Goal: Book appointment/travel/reservation

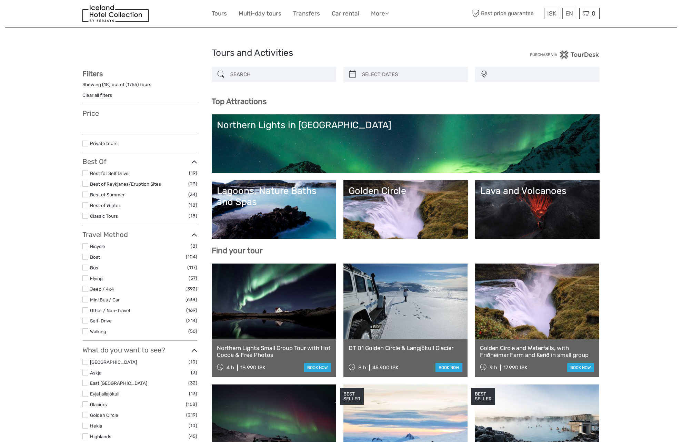
select select
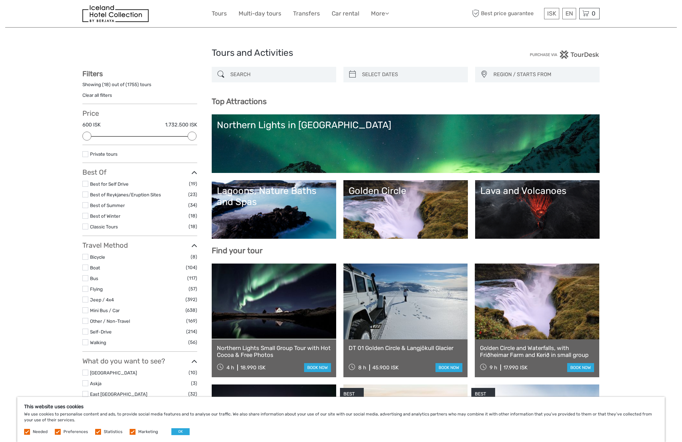
type input "[DATE]"
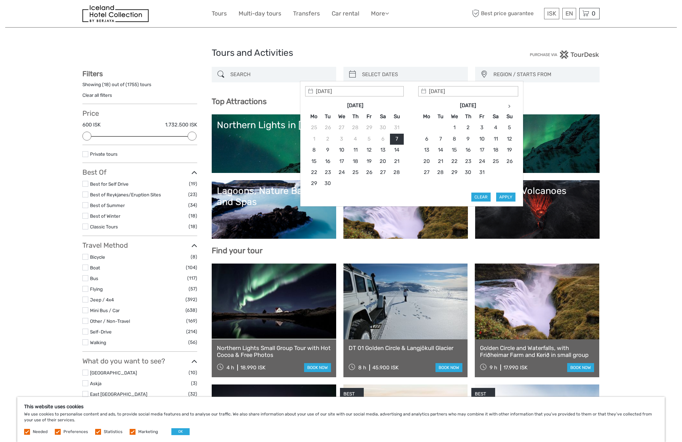
click at [391, 72] on input "search" at bounding box center [411, 75] width 105 height 12
click at [507, 104] on th at bounding box center [510, 105] width 14 height 11
type input "[DATE]"
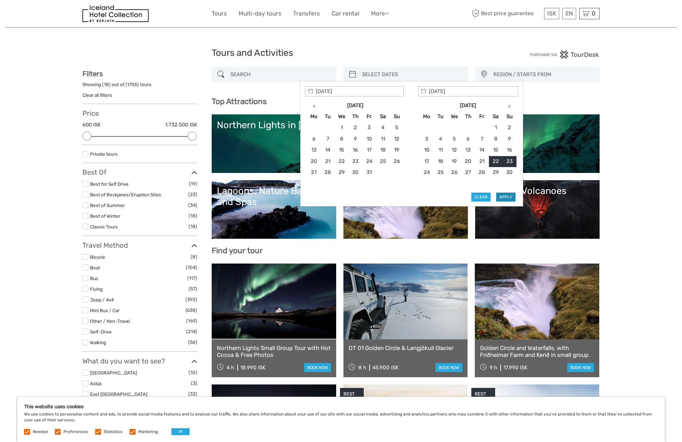
click at [511, 199] on button "Apply" at bounding box center [505, 197] width 19 height 9
type input "[DATE] - [DATE]"
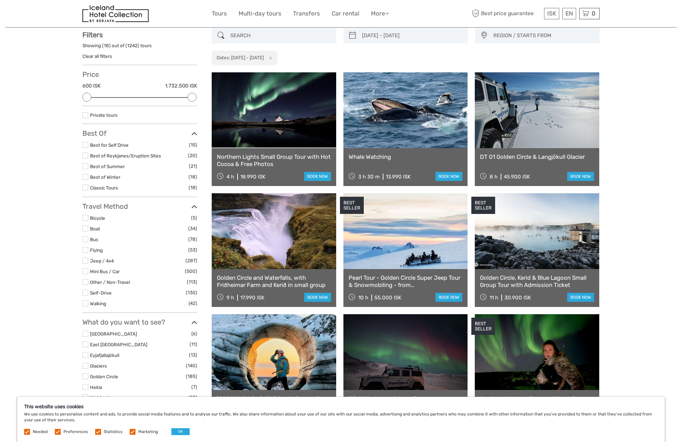
scroll to position [39, 0]
click at [503, 37] on span "REGION / STARTS FROM" at bounding box center [543, 35] width 106 height 11
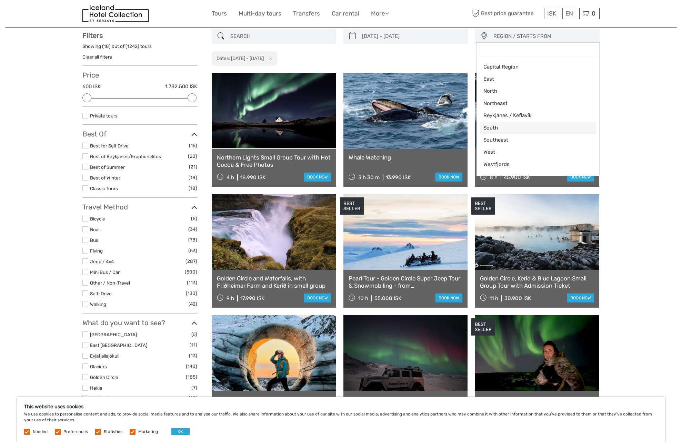
scroll to position [36, 0]
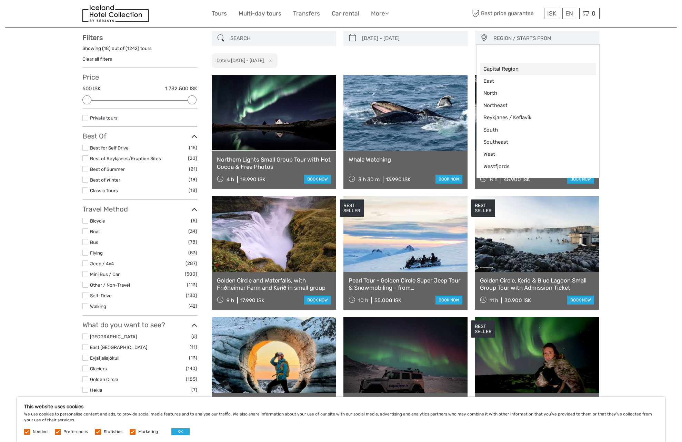
click at [504, 69] on span "Capital Region" at bounding box center [532, 69] width 97 height 7
select select "Capital Region"
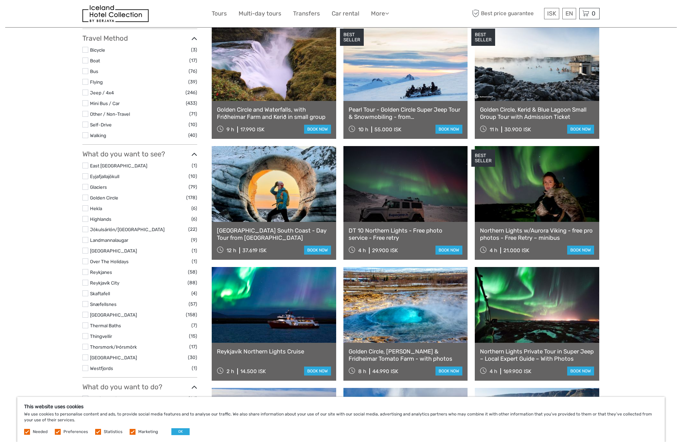
scroll to position [207, 0]
click at [531, 193] on link at bounding box center [537, 185] width 125 height 76
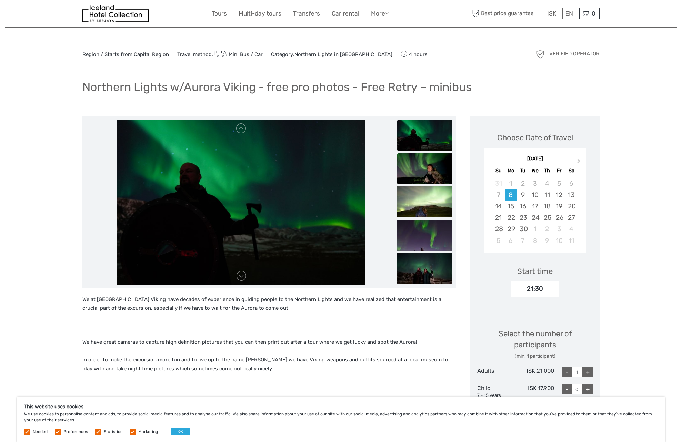
click at [413, 172] on img at bounding box center [424, 168] width 55 height 31
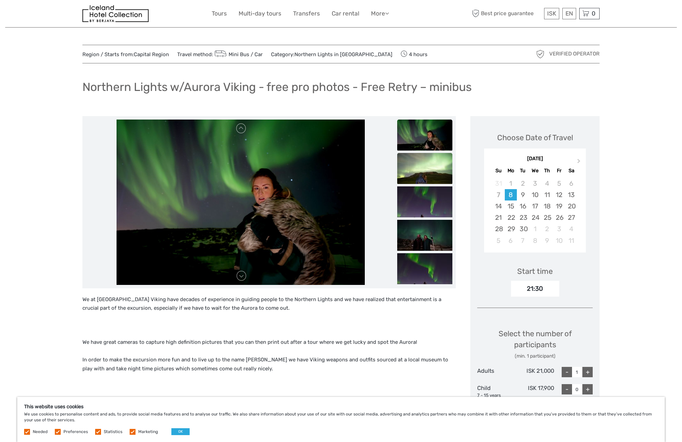
click at [415, 175] on img at bounding box center [424, 168] width 55 height 31
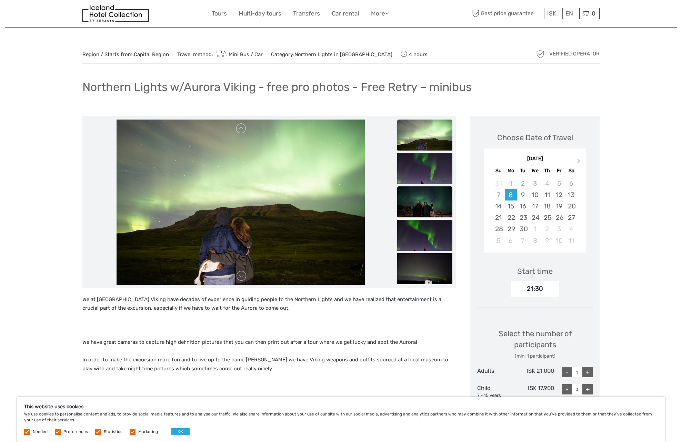
click at [419, 188] on img at bounding box center [424, 202] width 55 height 31
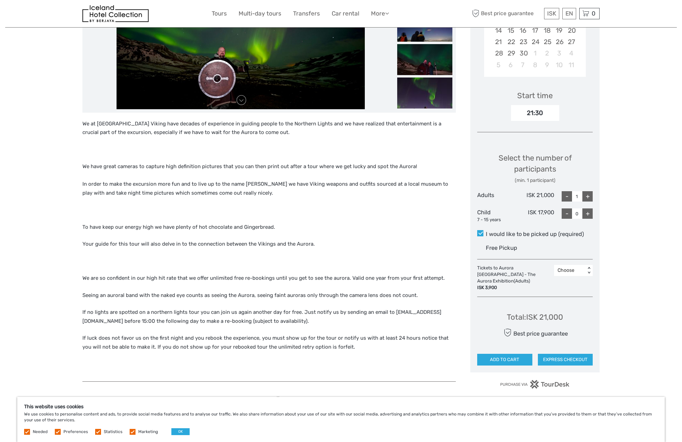
scroll to position [176, 0]
